Goal: Task Accomplishment & Management: Use online tool/utility

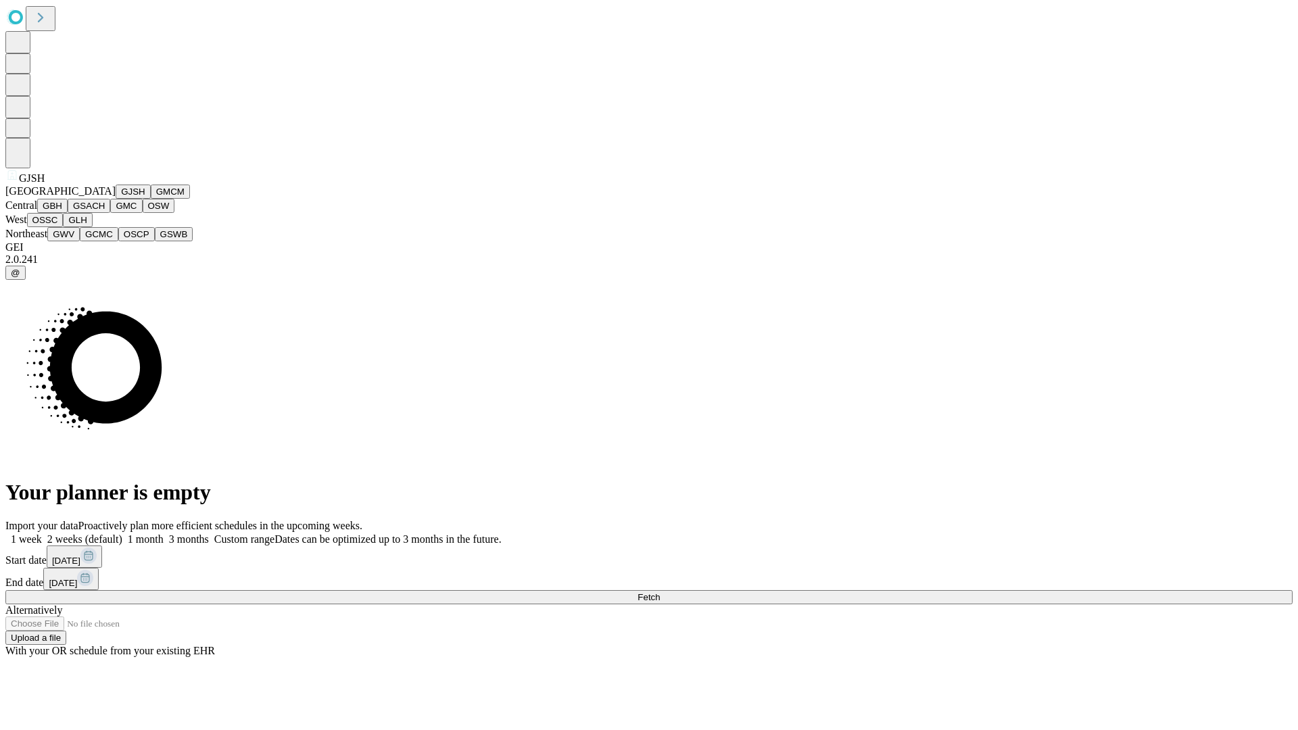
click at [116, 199] on button "GJSH" at bounding box center [133, 192] width 35 height 14
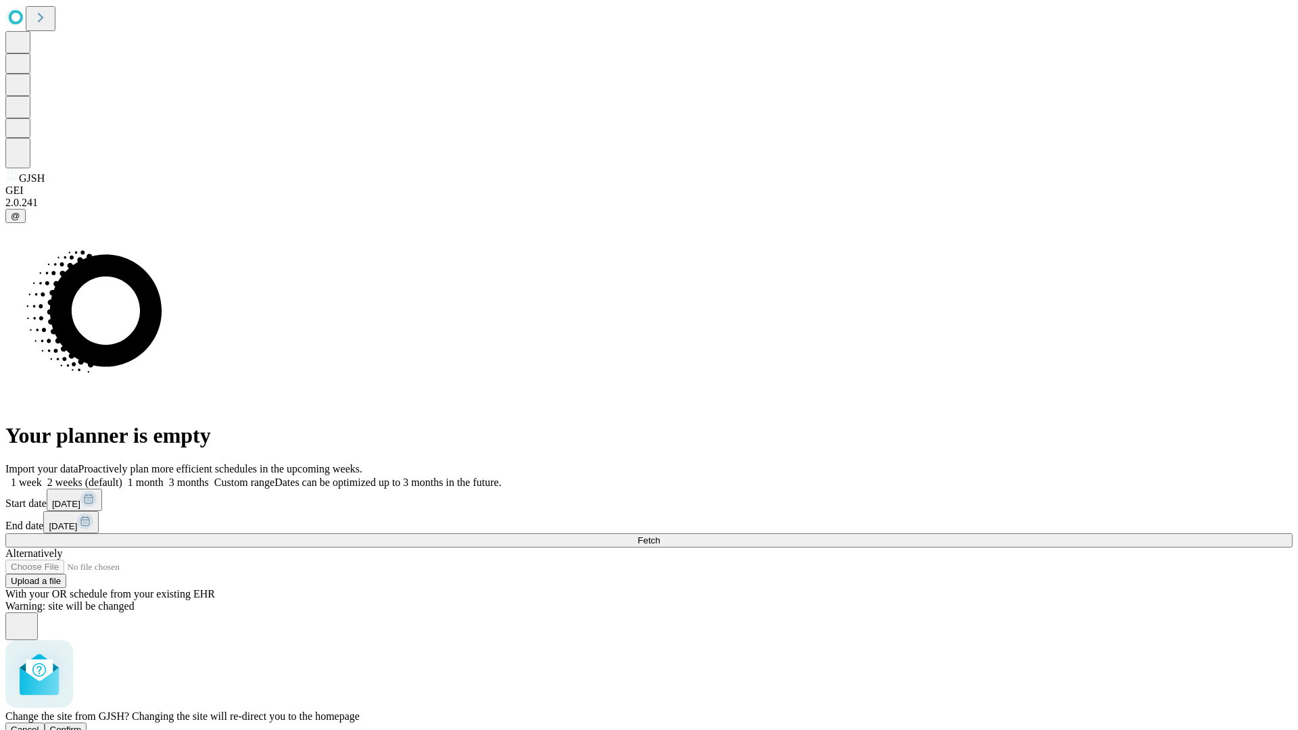
click at [82, 725] on span "Confirm" at bounding box center [66, 730] width 32 height 10
click at [164, 477] on label "1 month" at bounding box center [142, 482] width 41 height 11
click at [660, 535] on span "Fetch" at bounding box center [649, 540] width 22 height 10
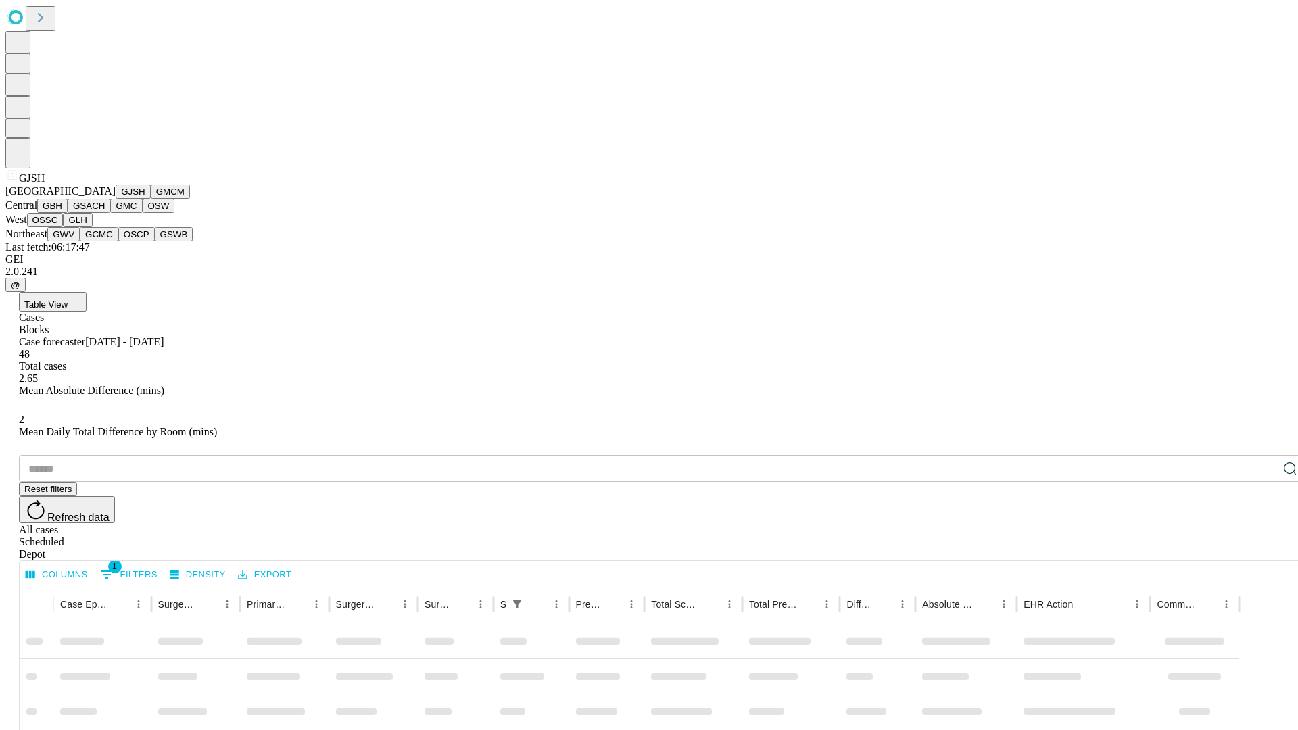
click at [151, 199] on button "GMCM" at bounding box center [170, 192] width 39 height 14
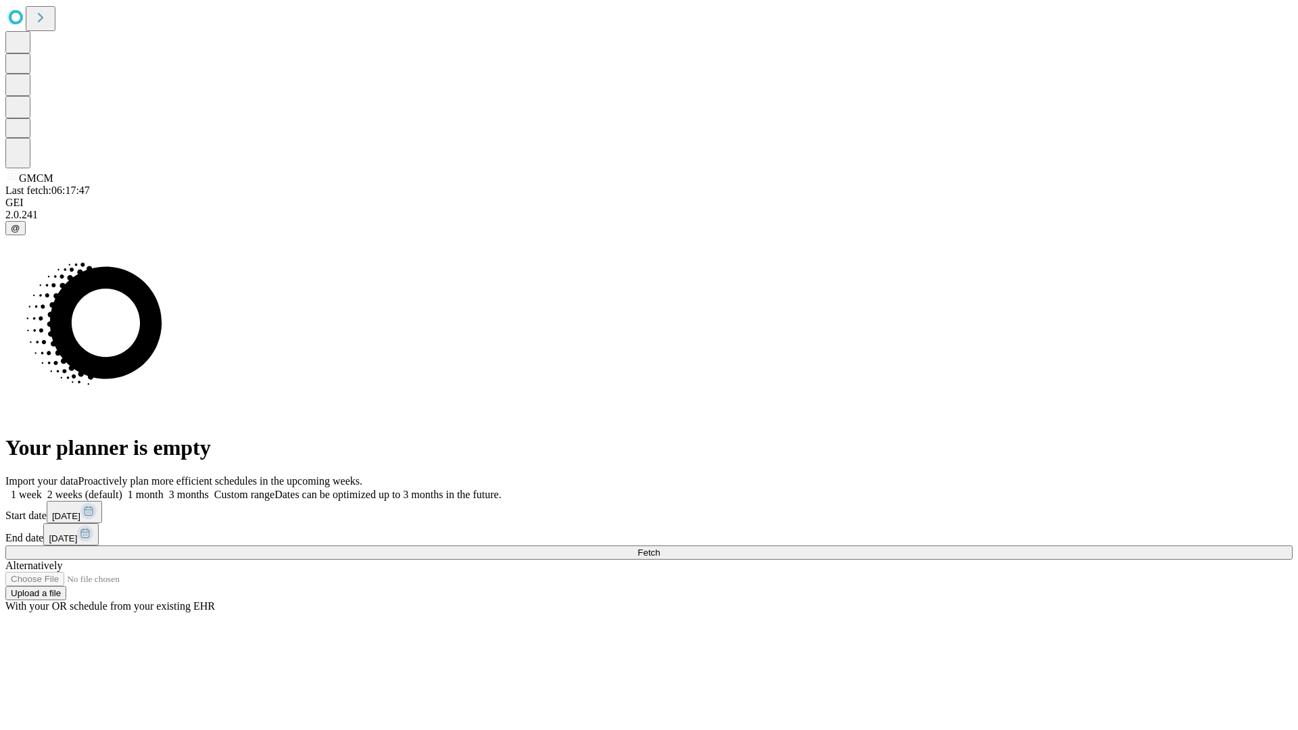
click at [164, 489] on label "1 month" at bounding box center [142, 494] width 41 height 11
click at [660, 548] on span "Fetch" at bounding box center [649, 553] width 22 height 10
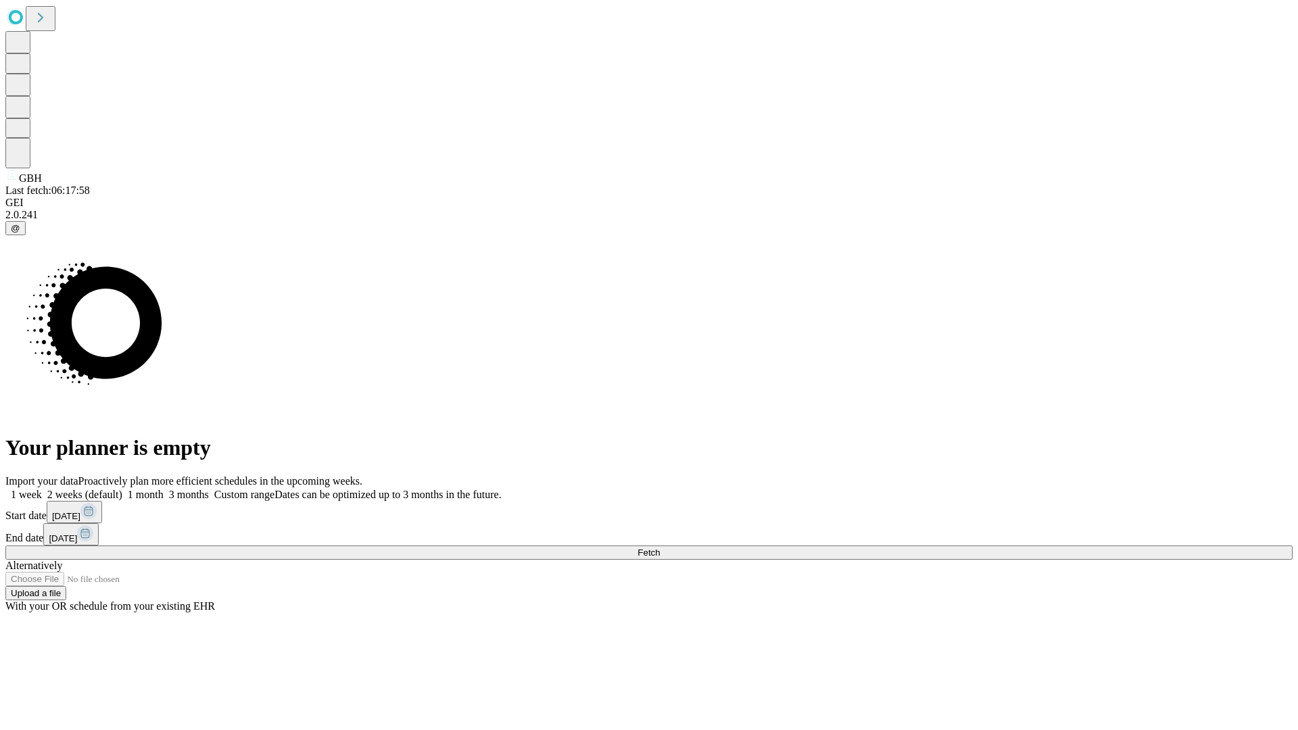
click at [164, 489] on label "1 month" at bounding box center [142, 494] width 41 height 11
click at [660, 548] on span "Fetch" at bounding box center [649, 553] width 22 height 10
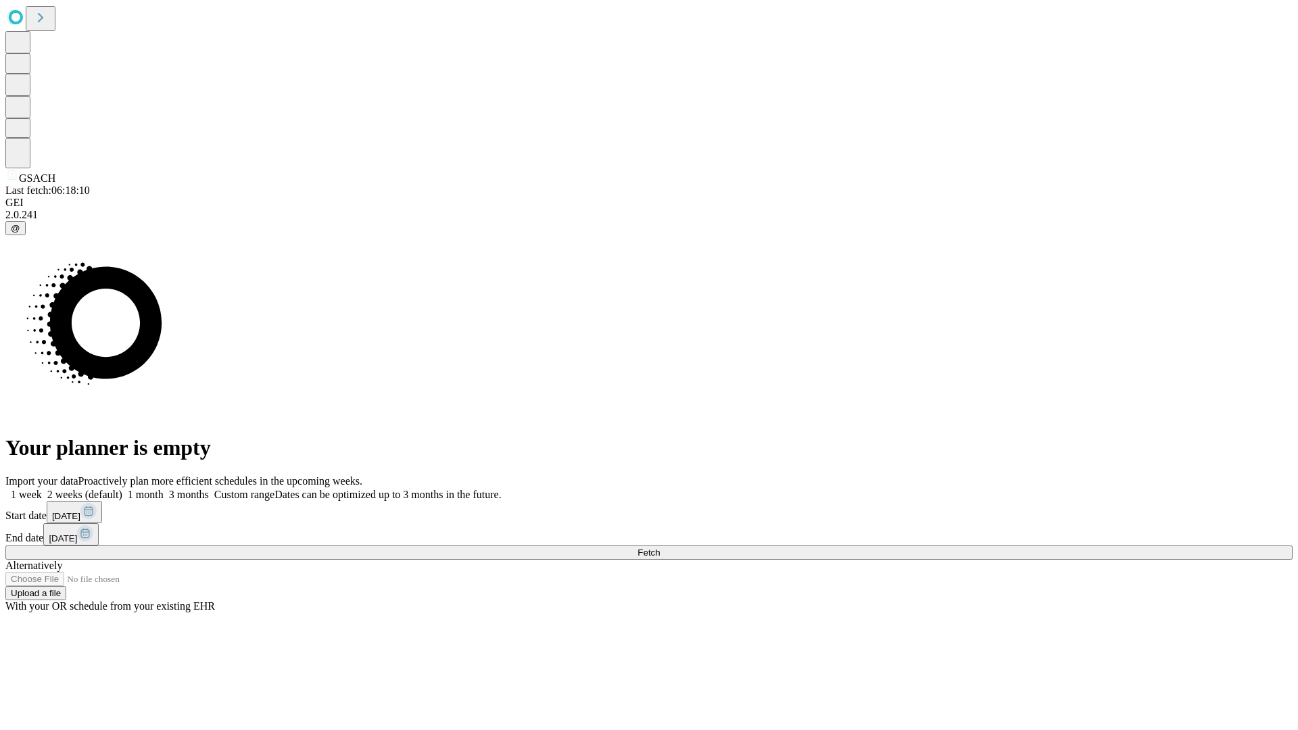
click at [164, 489] on label "1 month" at bounding box center [142, 494] width 41 height 11
click at [660, 548] on span "Fetch" at bounding box center [649, 553] width 22 height 10
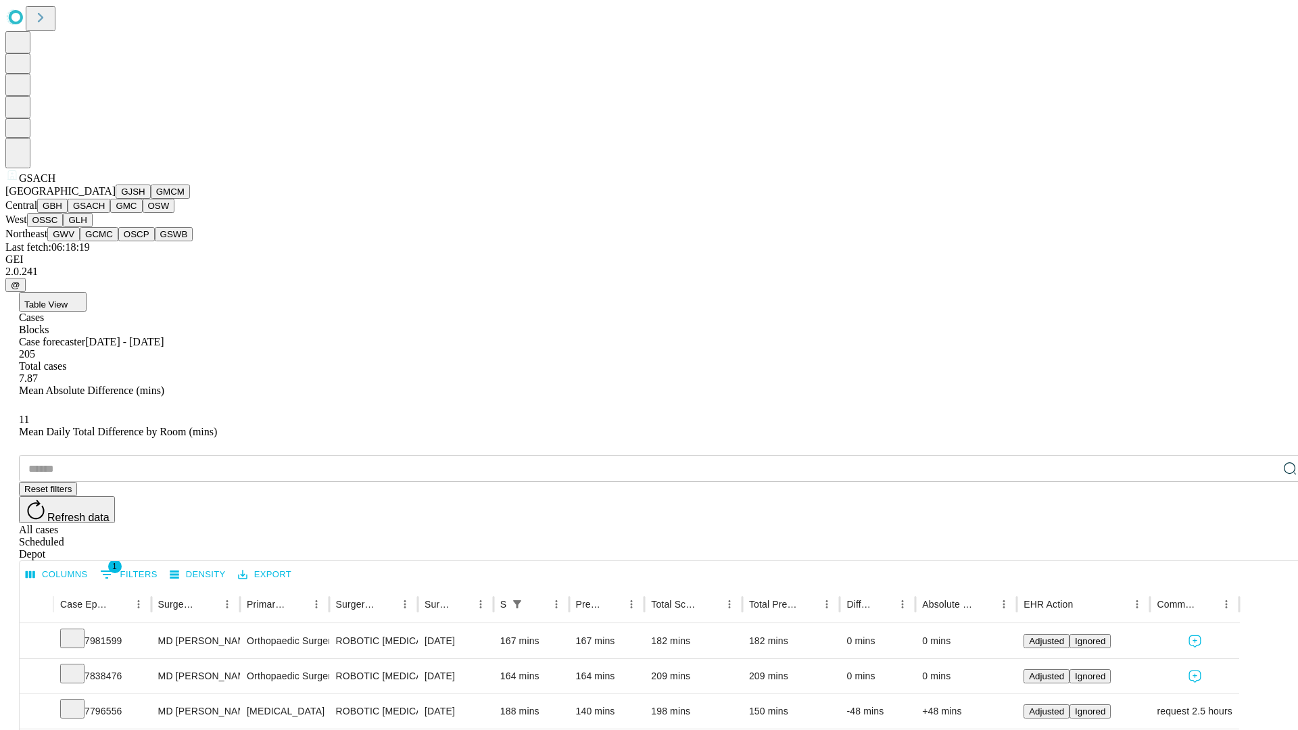
click at [110, 213] on button "GMC" at bounding box center [126, 206] width 32 height 14
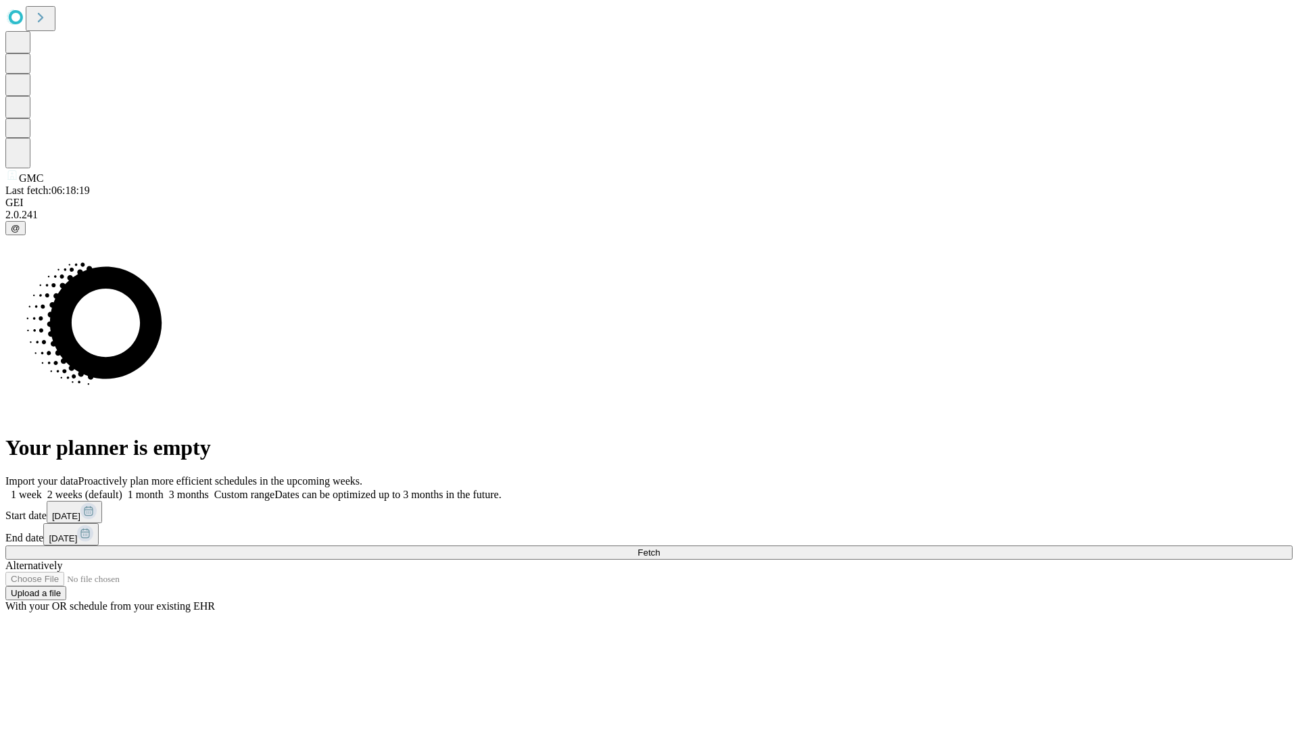
click at [164, 489] on label "1 month" at bounding box center [142, 494] width 41 height 11
click at [660, 548] on span "Fetch" at bounding box center [649, 553] width 22 height 10
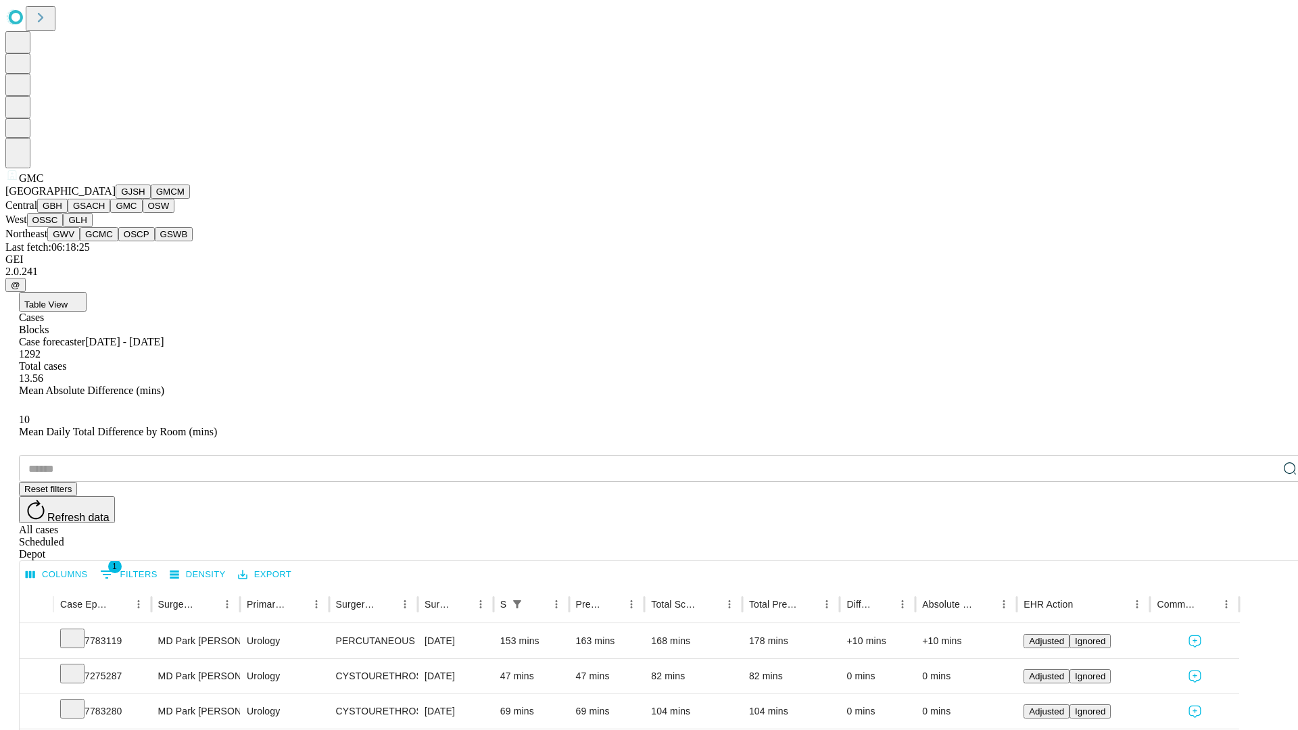
click at [143, 213] on button "OSW" at bounding box center [159, 206] width 32 height 14
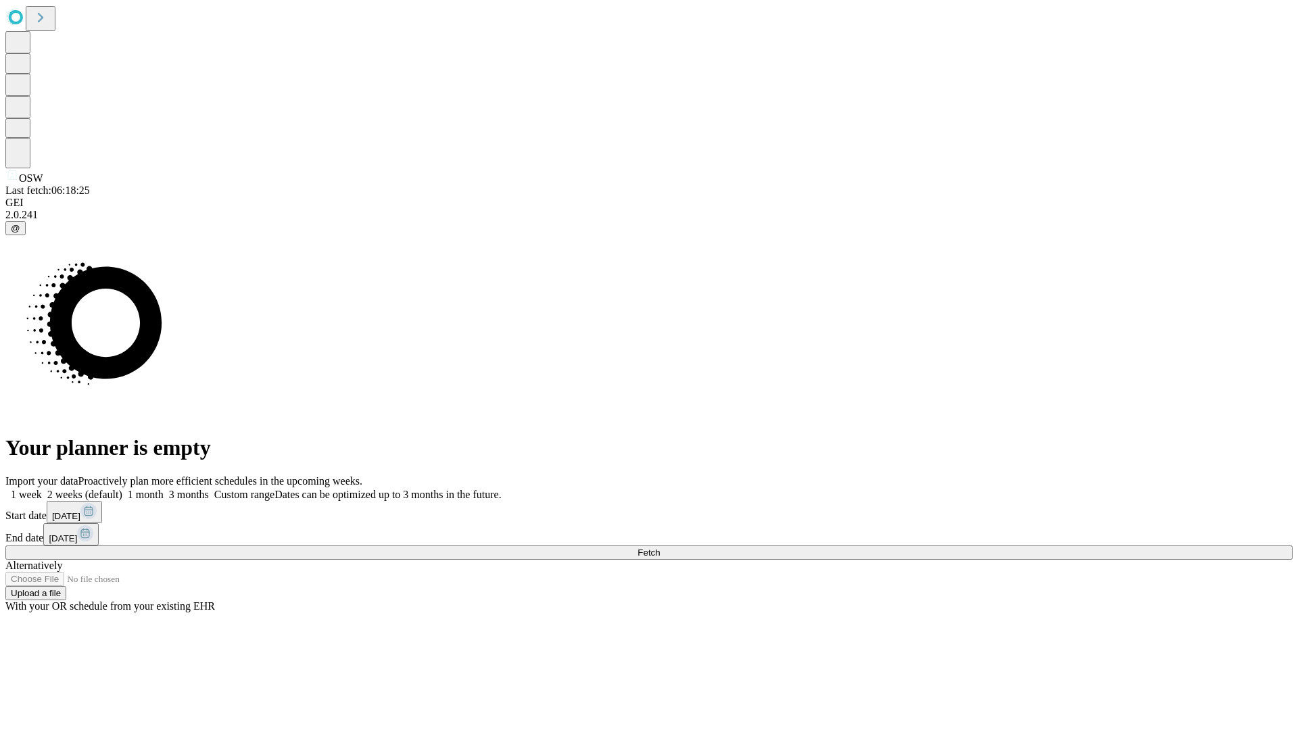
click at [164, 489] on label "1 month" at bounding box center [142, 494] width 41 height 11
click at [660, 548] on span "Fetch" at bounding box center [649, 553] width 22 height 10
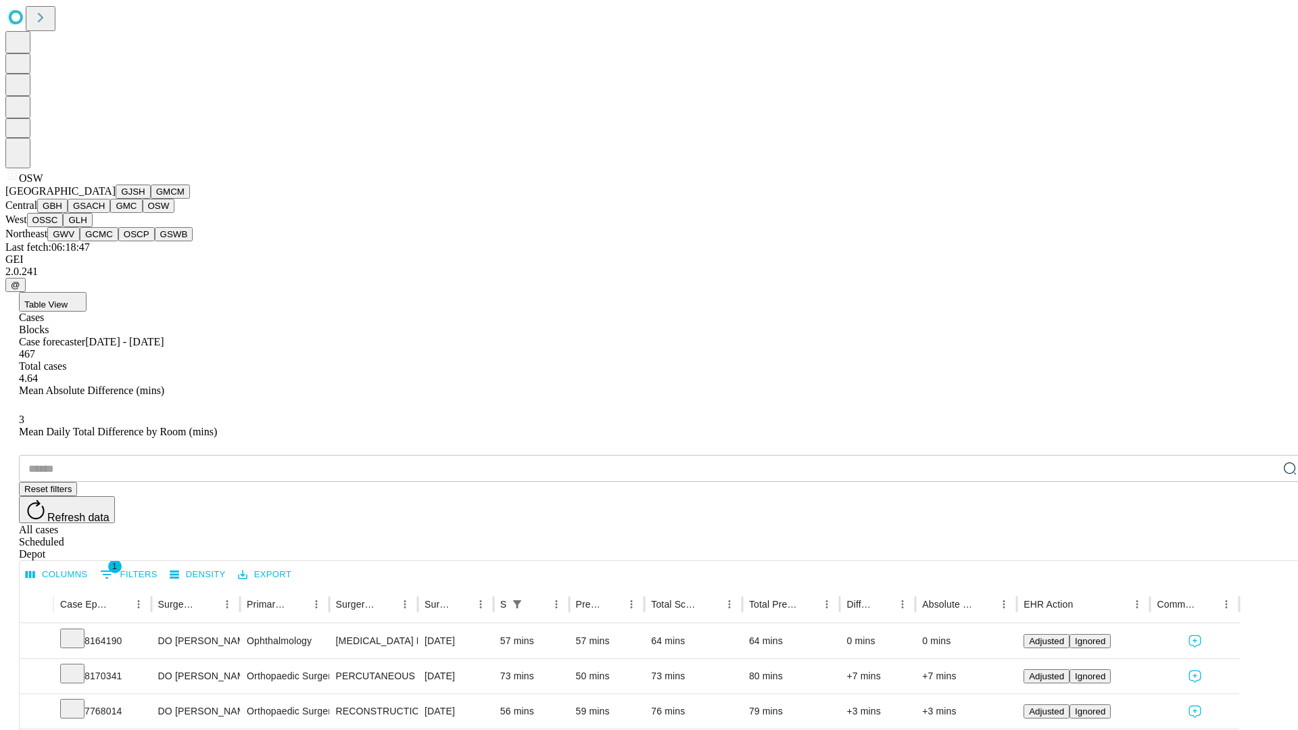
click at [64, 227] on button "OSSC" at bounding box center [45, 220] width 37 height 14
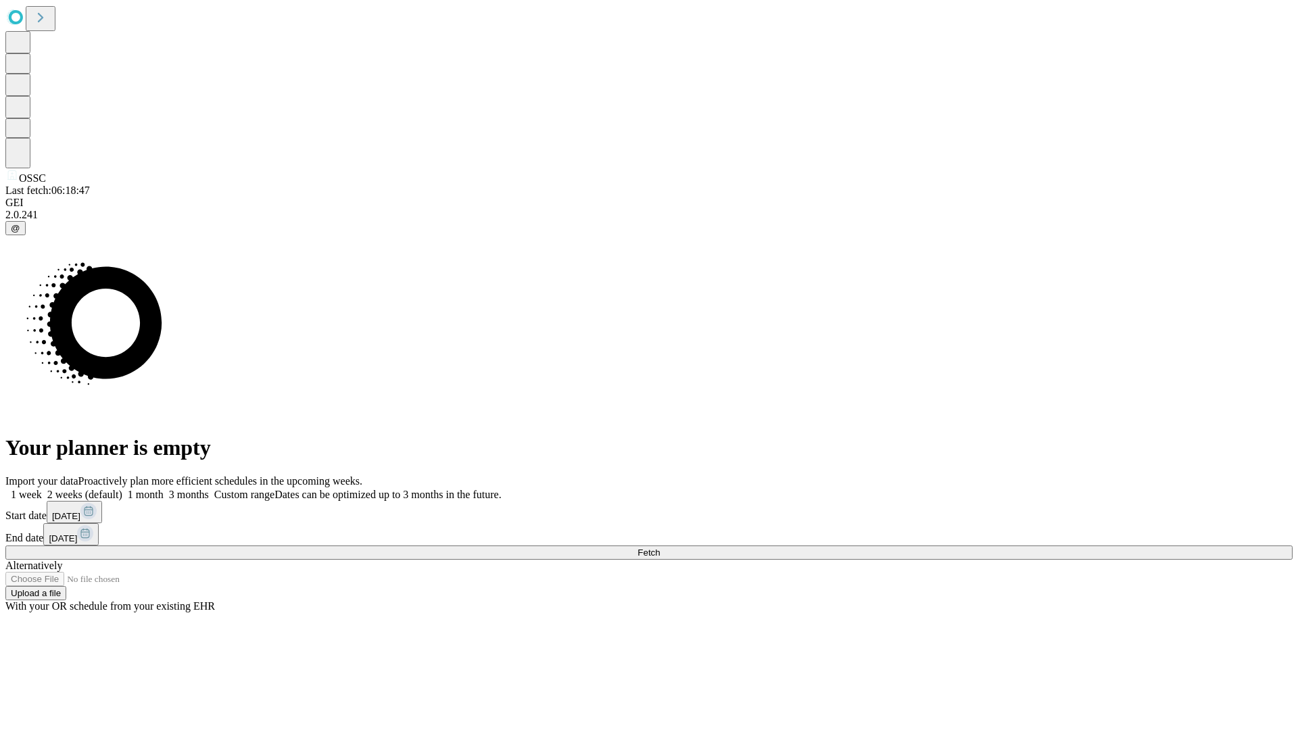
click at [164, 489] on label "1 month" at bounding box center [142, 494] width 41 height 11
click at [660, 548] on span "Fetch" at bounding box center [649, 553] width 22 height 10
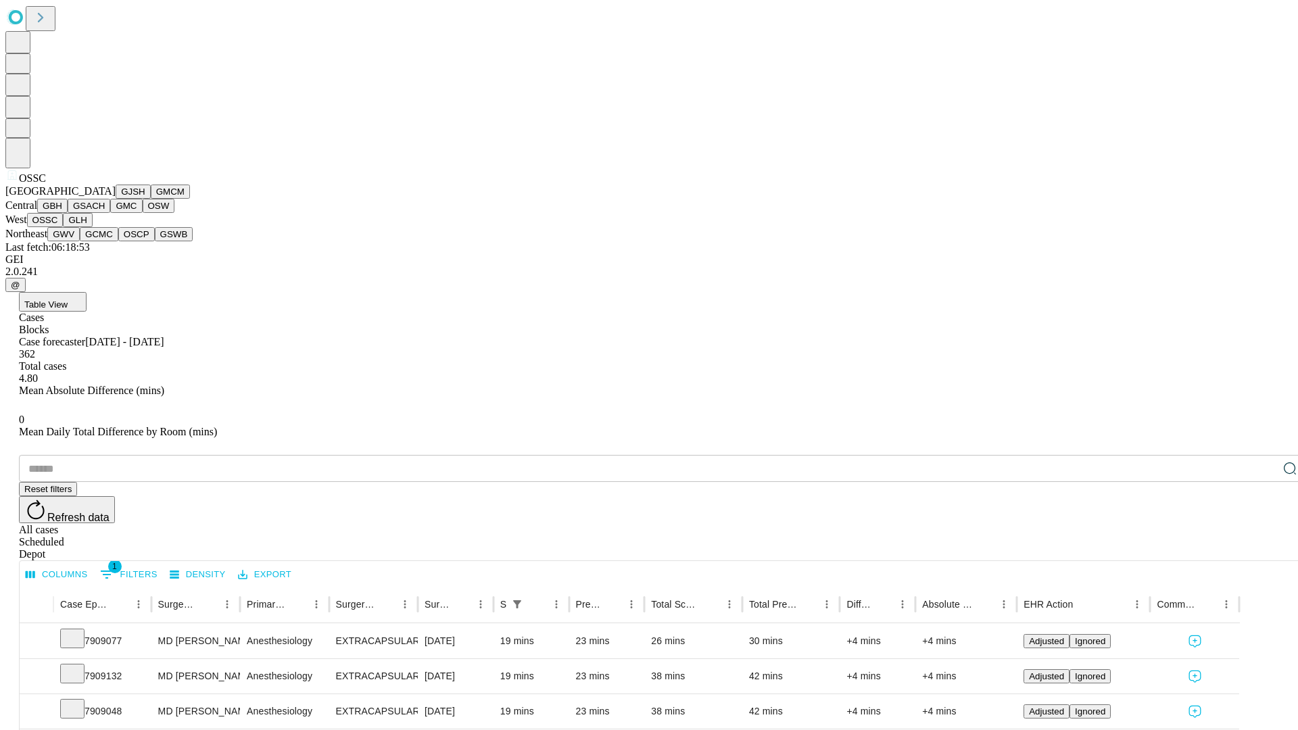
click at [92, 227] on button "GLH" at bounding box center [77, 220] width 29 height 14
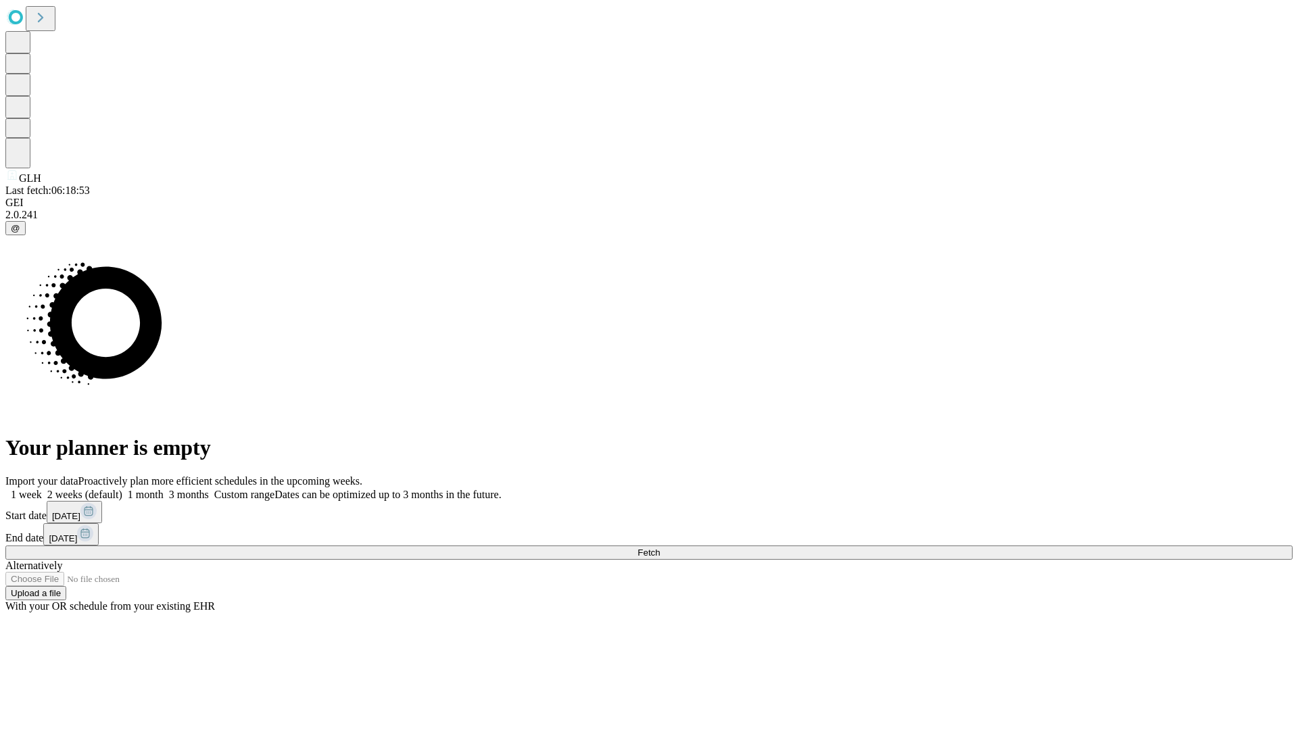
click at [164, 489] on label "1 month" at bounding box center [142, 494] width 41 height 11
click at [660, 548] on span "Fetch" at bounding box center [649, 553] width 22 height 10
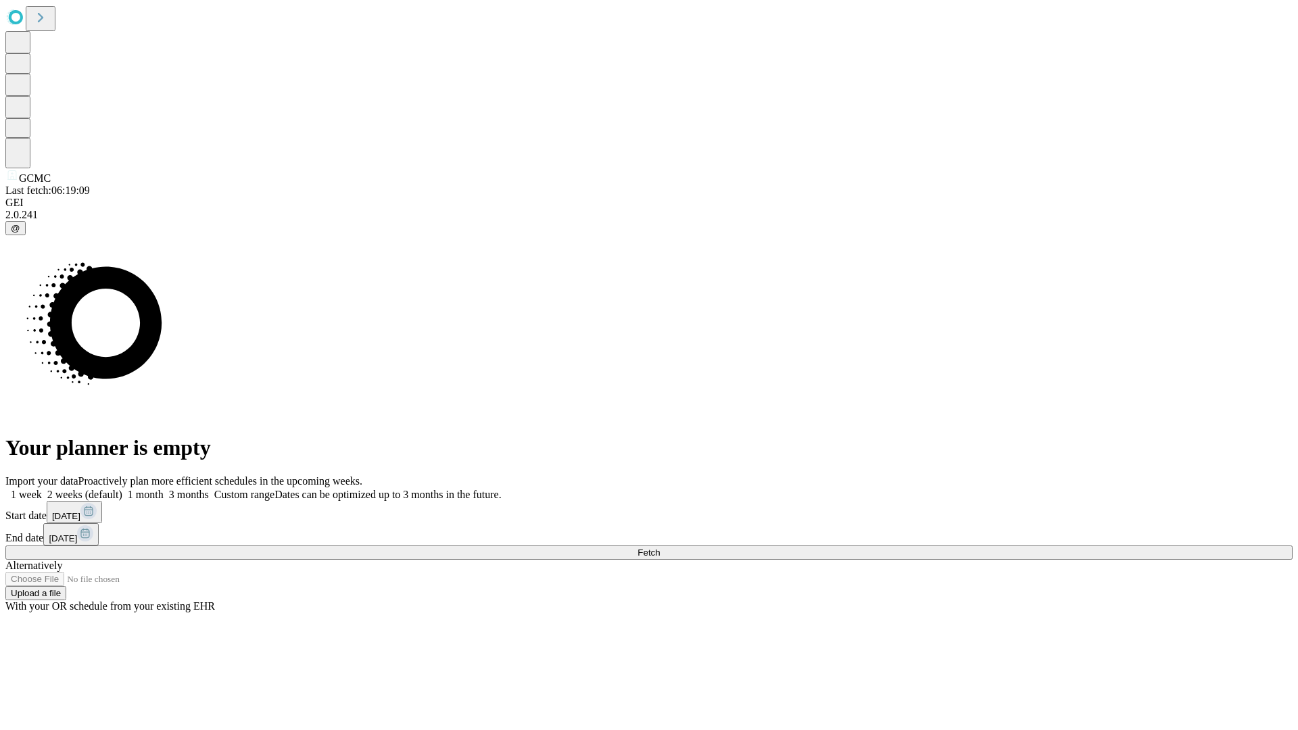
click at [164, 489] on label "1 month" at bounding box center [142, 494] width 41 height 11
click at [660, 548] on span "Fetch" at bounding box center [649, 553] width 22 height 10
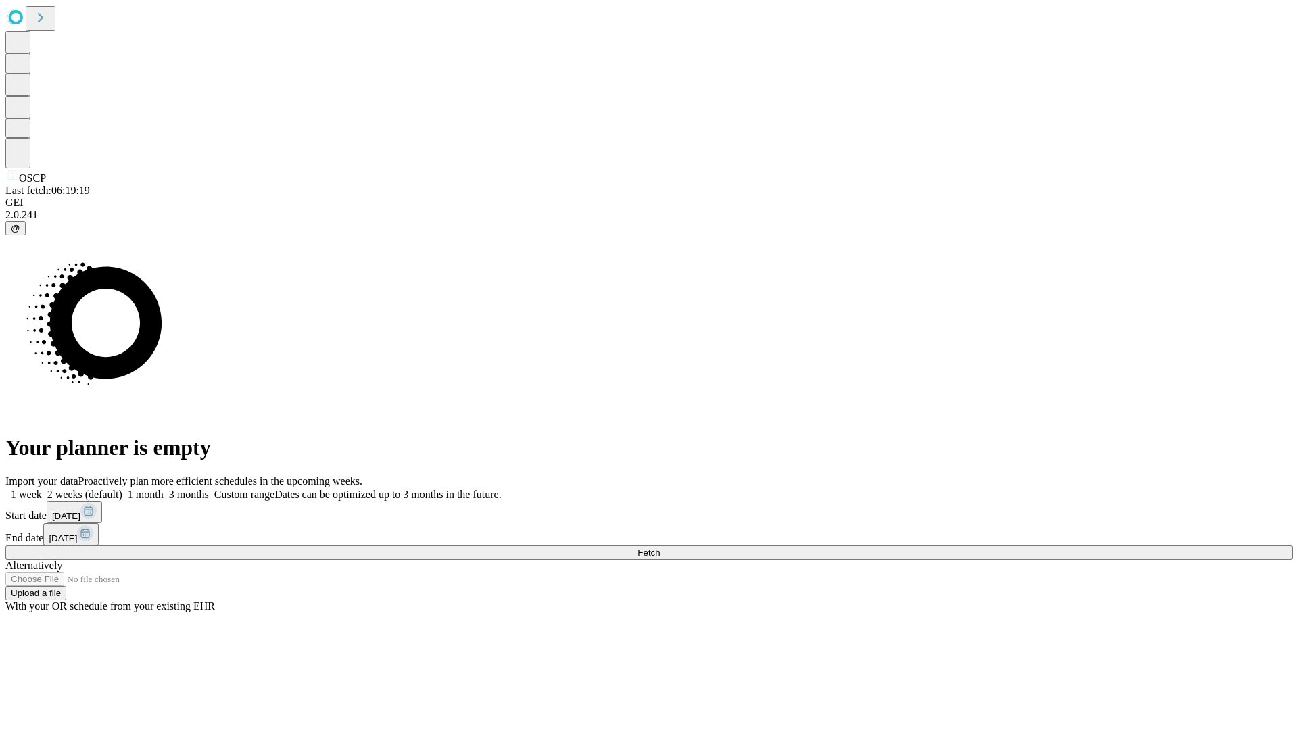
click at [164, 489] on label "1 month" at bounding box center [142, 494] width 41 height 11
click at [660, 548] on span "Fetch" at bounding box center [649, 553] width 22 height 10
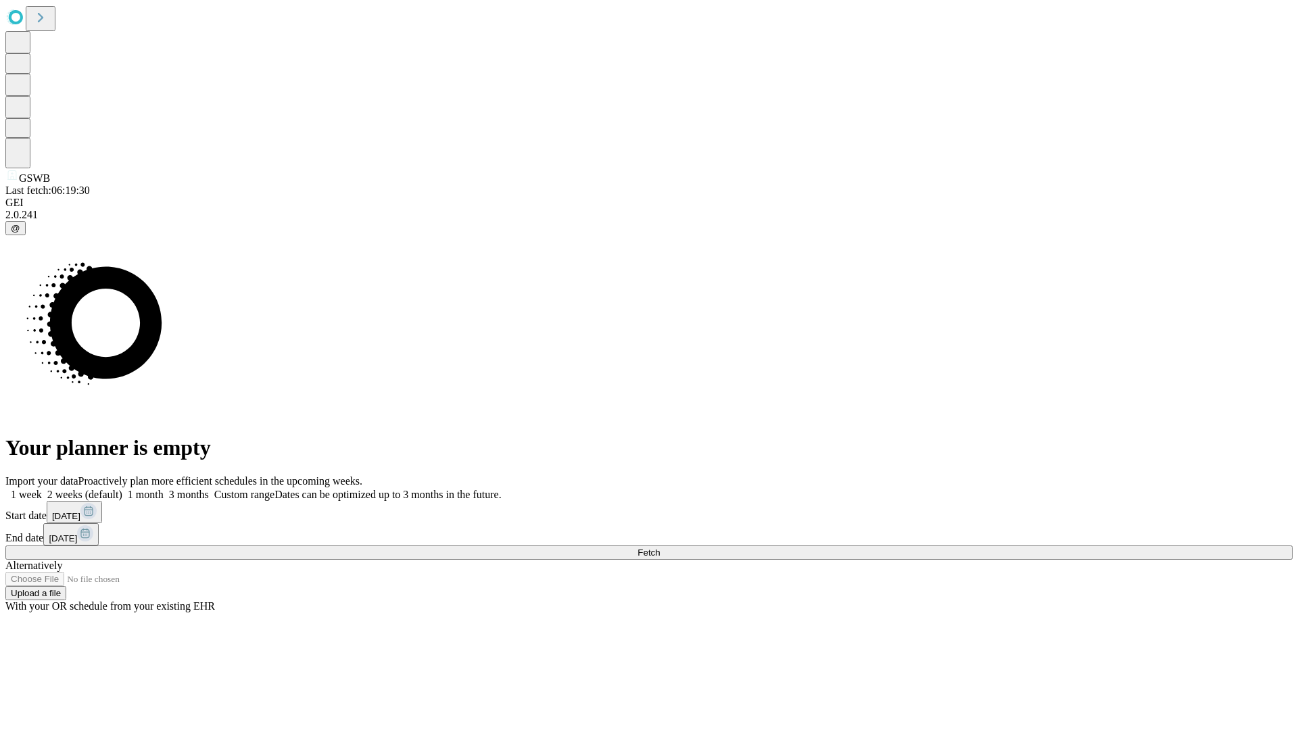
click at [164, 489] on label "1 month" at bounding box center [142, 494] width 41 height 11
click at [660, 548] on span "Fetch" at bounding box center [649, 553] width 22 height 10
